Goal: Transaction & Acquisition: Purchase product/service

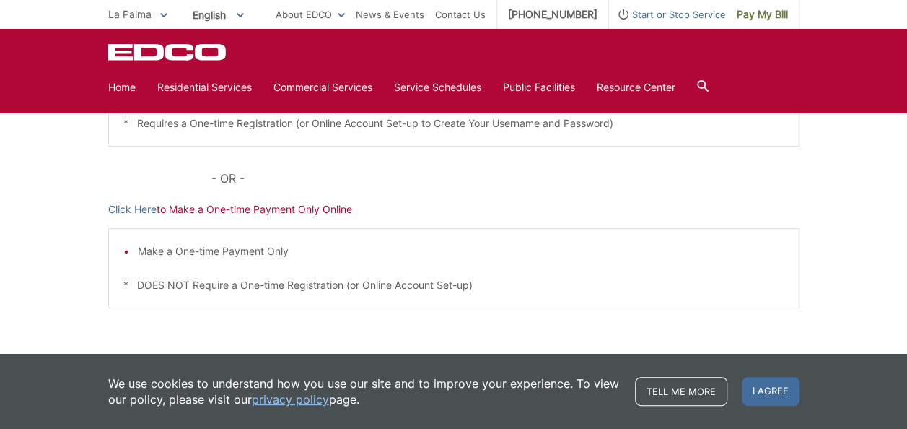
scroll to position [433, 0]
click at [137, 211] on link "Click Here" at bounding box center [132, 209] width 48 height 16
drag, startPoint x: 568, startPoint y: 223, endPoint x: 577, endPoint y: 212, distance: 14.3
click at [570, 219] on div "Pay Your Bill Click Here to View, Pay, and Manage Your Bill Online Make a One-t…" at bounding box center [453, 111] width 691 height 582
click at [139, 209] on link "Click Here" at bounding box center [132, 209] width 48 height 16
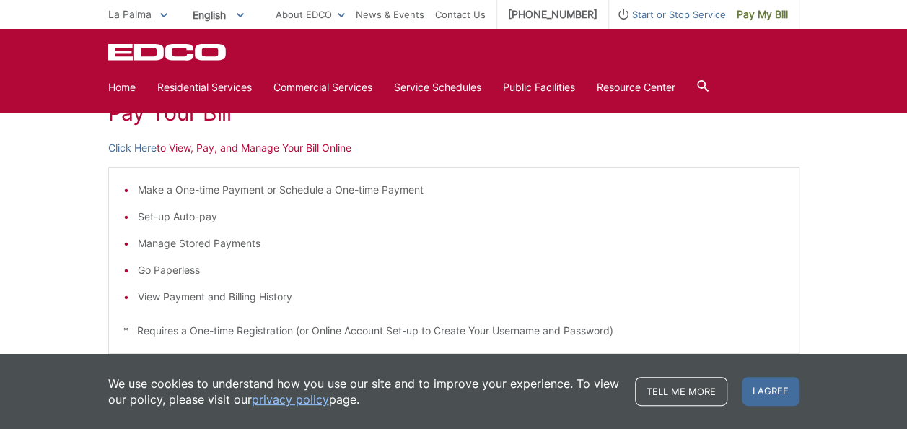
scroll to position [217, 0]
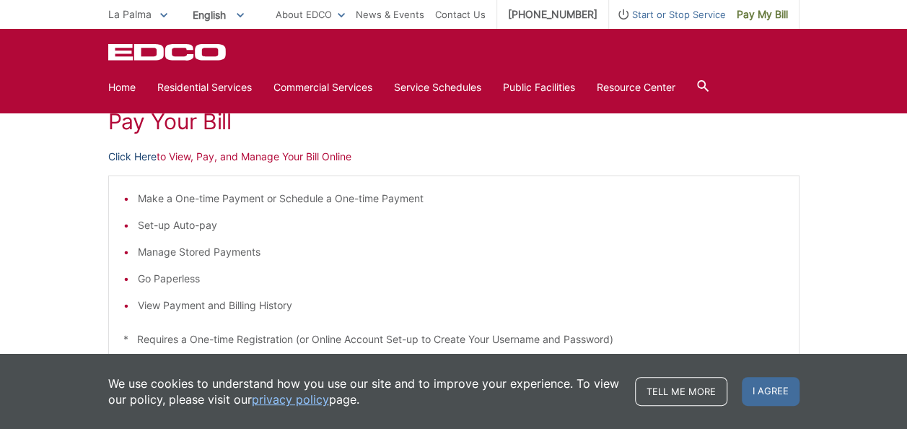
click at [147, 157] on link "Click Here" at bounding box center [132, 157] width 48 height 16
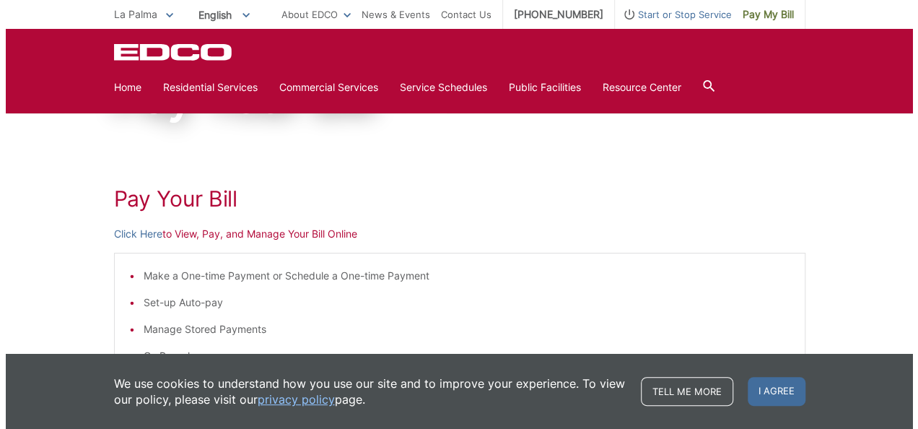
scroll to position [0, 0]
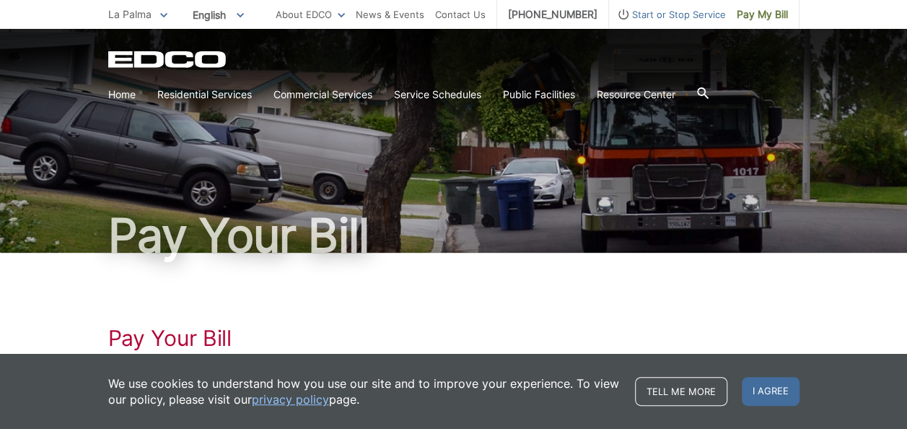
click at [165, 17] on icon at bounding box center [163, 15] width 7 height 5
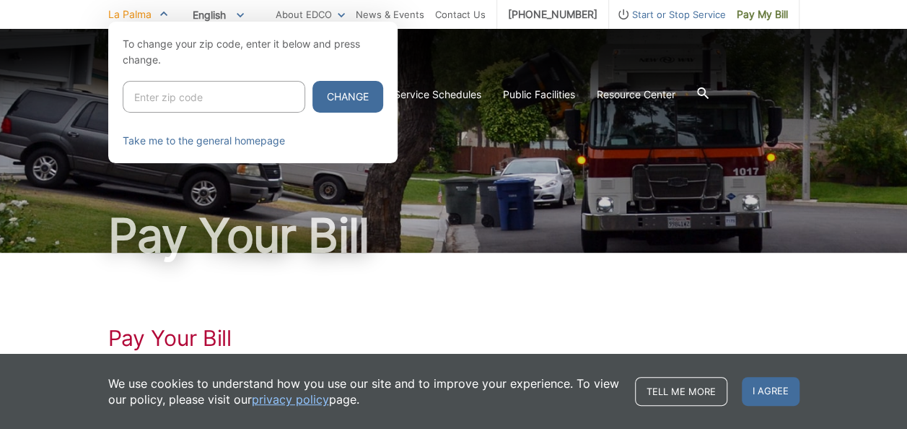
click at [177, 94] on input "Enter zip code" at bounding box center [214, 97] width 183 height 32
type input "92027"
click at [312, 101] on button "Change" at bounding box center [347, 97] width 71 height 32
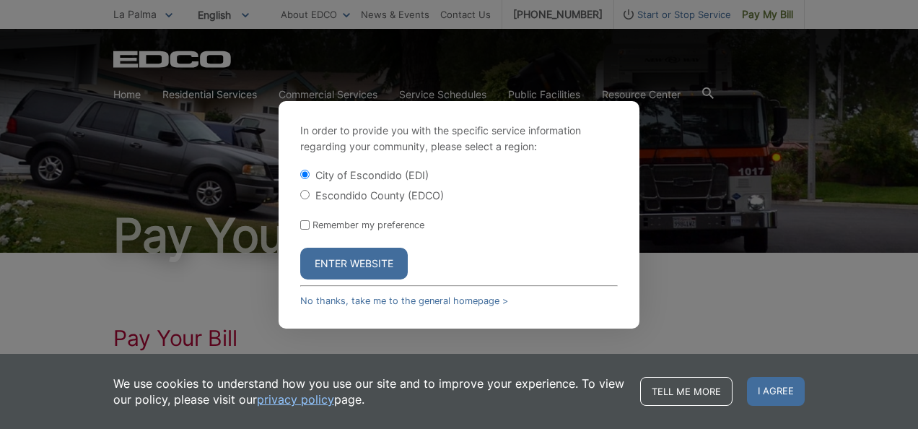
click at [305, 196] on input "Escondido County (EDCO)" at bounding box center [304, 194] width 9 height 9
radio input "true"
click at [351, 271] on button "Enter Website" at bounding box center [354, 264] width 108 height 32
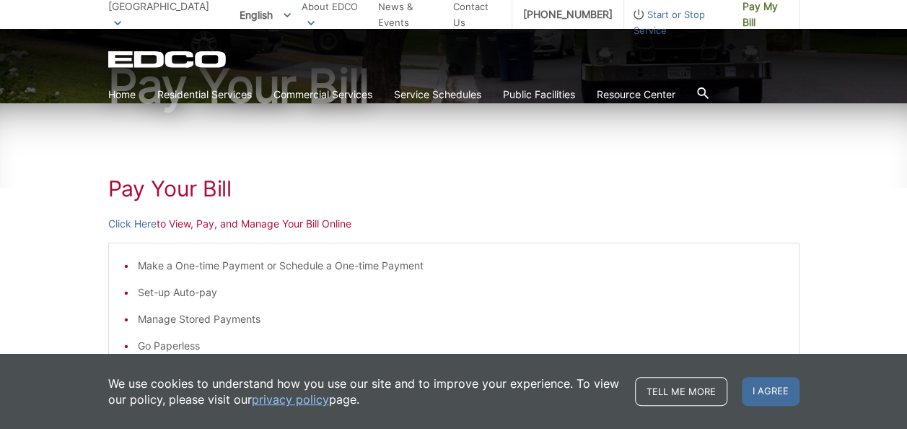
scroll to position [217, 0]
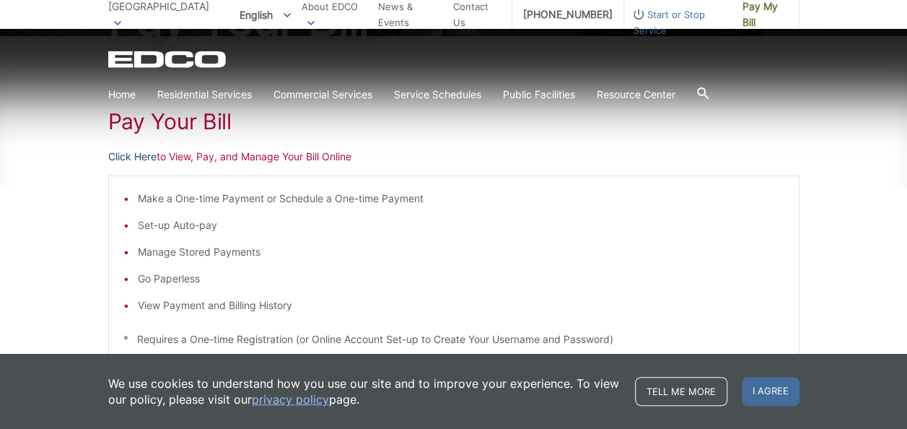
click at [136, 156] on link "Click Here" at bounding box center [132, 157] width 48 height 16
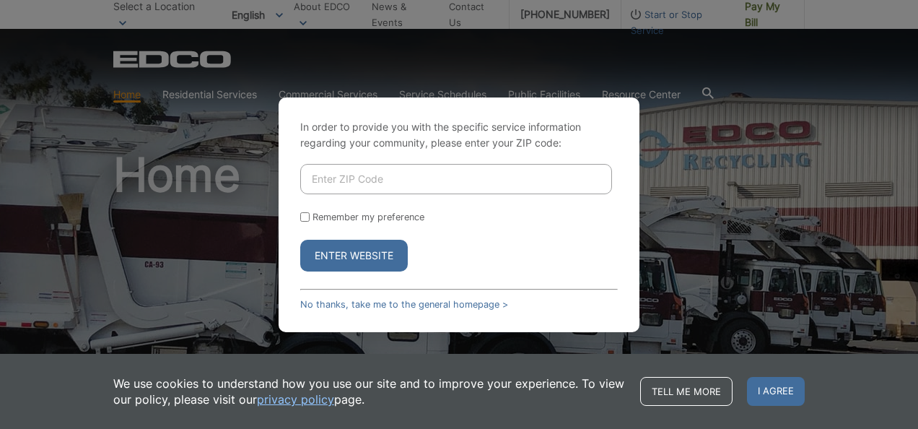
click at [415, 178] on input "Enter ZIP Code" at bounding box center [456, 179] width 312 height 30
type input "92027"
click at [344, 250] on button "Enter Website" at bounding box center [354, 256] width 108 height 32
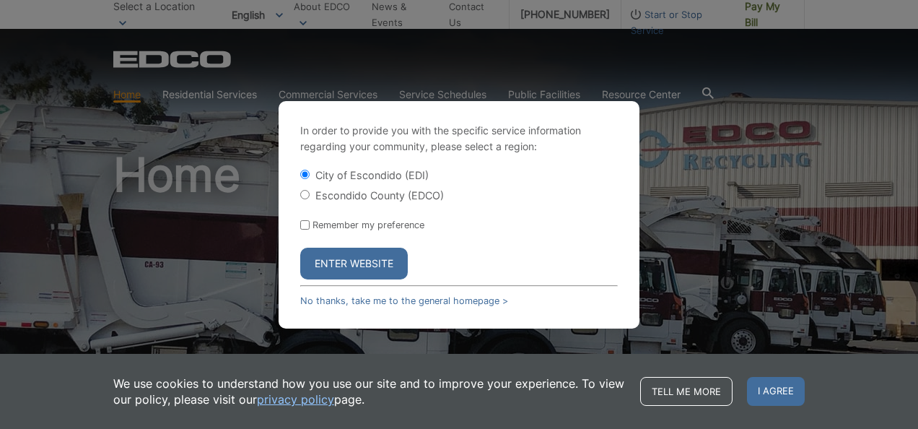
drag, startPoint x: 309, startPoint y: 192, endPoint x: 310, endPoint y: 206, distance: 13.8
click at [309, 193] on input "Escondido County (EDCO)" at bounding box center [304, 194] width 9 height 9
radio input "true"
click at [344, 268] on button "Enter Website" at bounding box center [354, 264] width 108 height 32
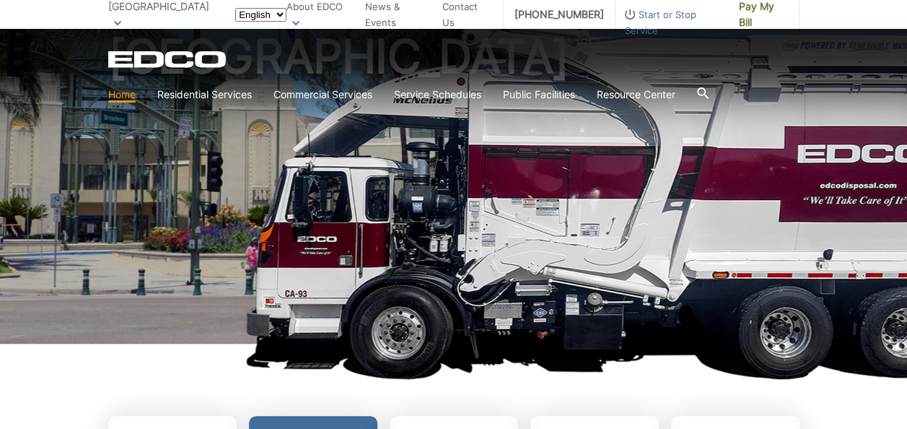
scroll to position [361, 0]
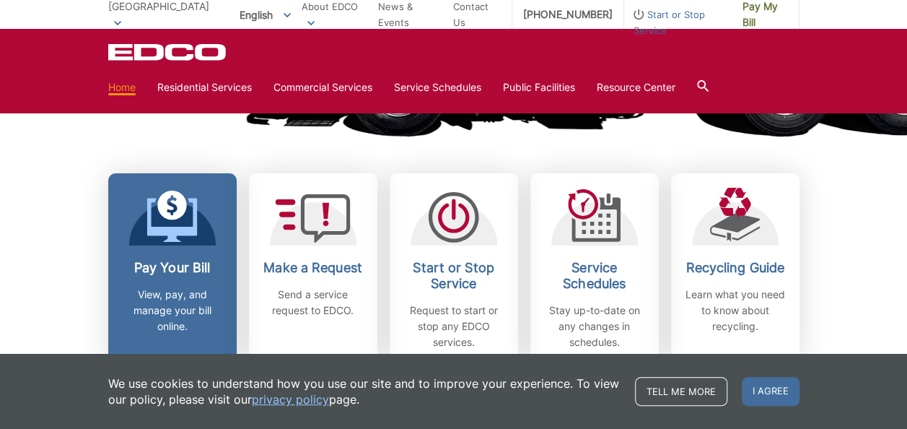
click at [201, 235] on div at bounding box center [172, 217] width 87 height 58
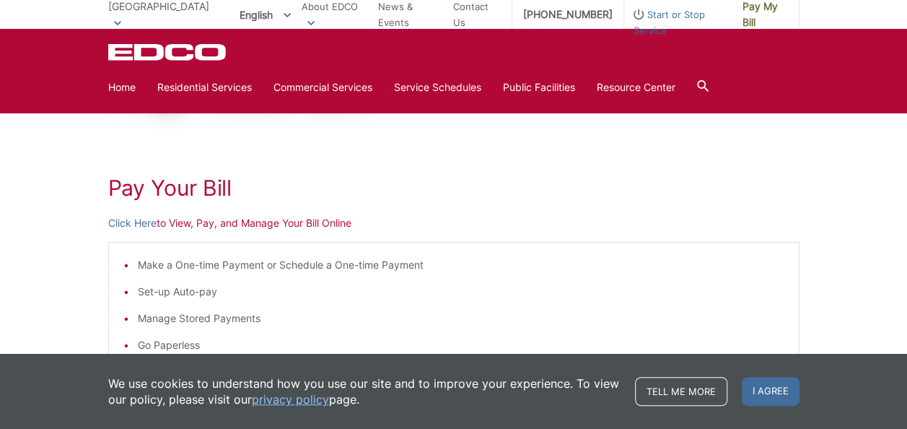
scroll to position [144, 0]
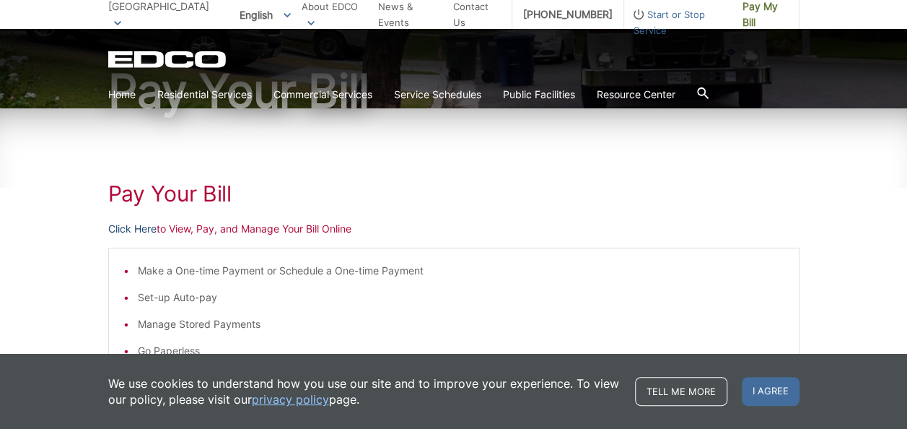
click at [126, 228] on link "Click Here" at bounding box center [132, 229] width 48 height 16
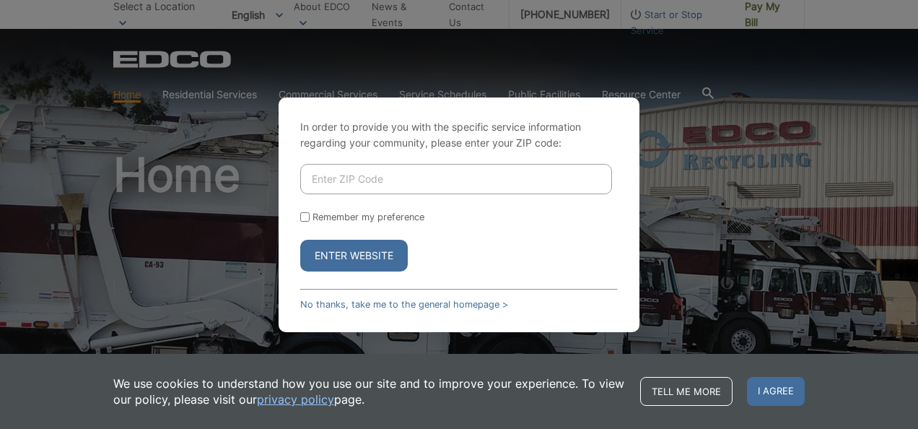
click at [336, 162] on div "In order to provide you with the specific service information regarding your co…" at bounding box center [459, 214] width 361 height 235
click at [331, 183] on input "Enter ZIP Code" at bounding box center [456, 179] width 312 height 30
type input "92027"
click at [302, 219] on input "Remember my preference" at bounding box center [304, 216] width 9 height 9
checkbox input "true"
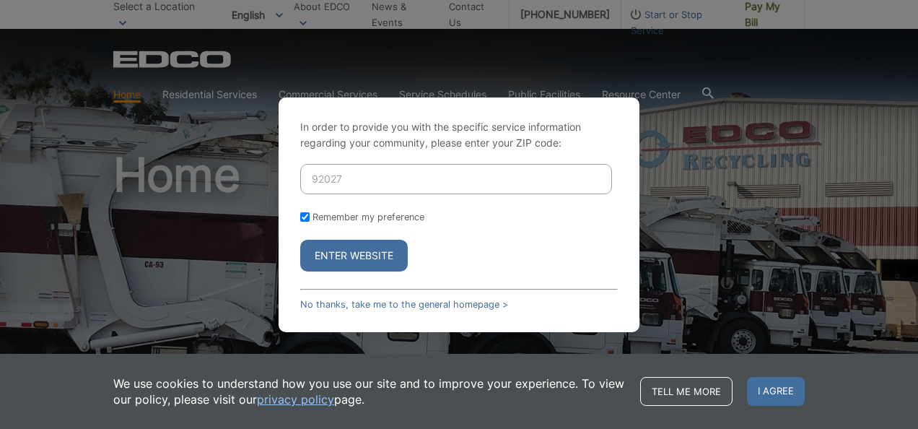
checkbox input "true"
click at [347, 260] on button "Enter Website" at bounding box center [354, 256] width 108 height 32
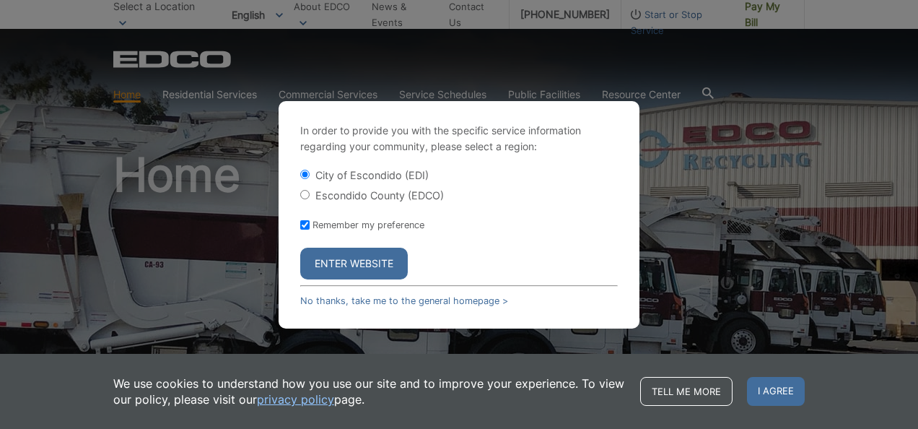
click at [310, 193] on div "Escondido County (EDCO)" at bounding box center [459, 195] width 318 height 14
click at [306, 199] on div "Escondido County (EDCO)" at bounding box center [459, 195] width 318 height 14
click at [305, 197] on input "Escondido County (EDCO)" at bounding box center [304, 194] width 9 height 9
radio input "true"
click at [354, 256] on button "Enter Website" at bounding box center [354, 264] width 108 height 32
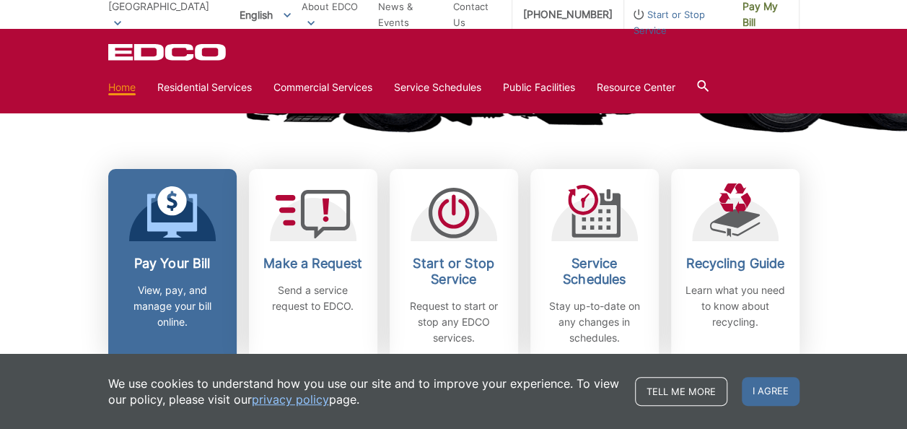
scroll to position [505, 0]
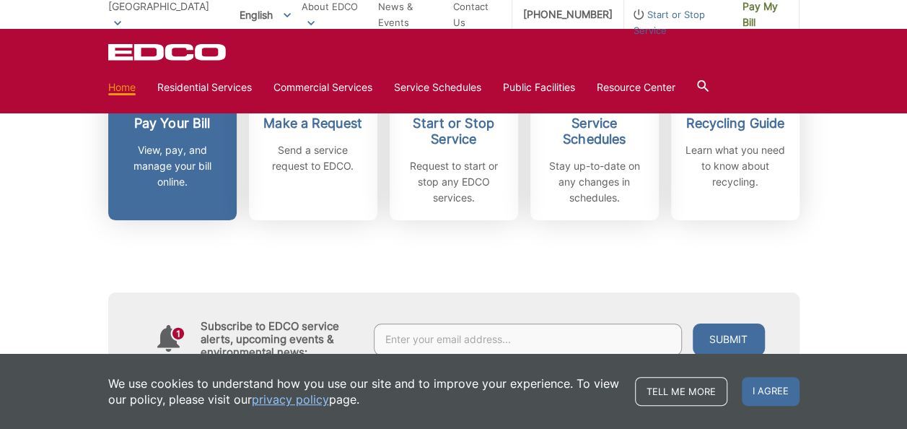
click at [148, 183] on p "View, pay, and manage your bill online." at bounding box center [172, 166] width 107 height 48
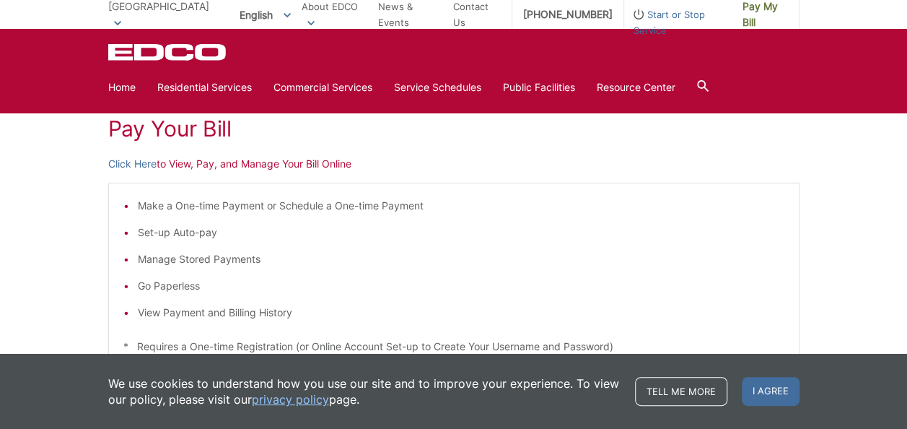
scroll to position [72, 0]
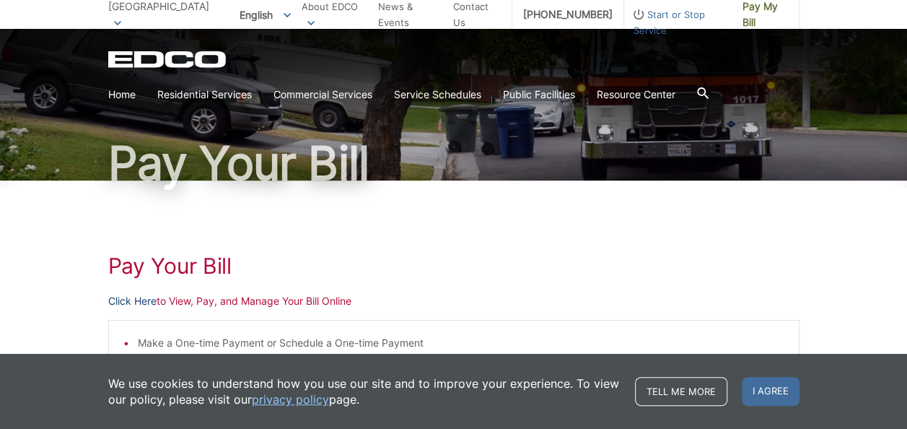
click at [130, 305] on link "Click Here" at bounding box center [132, 301] width 48 height 16
